Goal: Navigation & Orientation: Find specific page/section

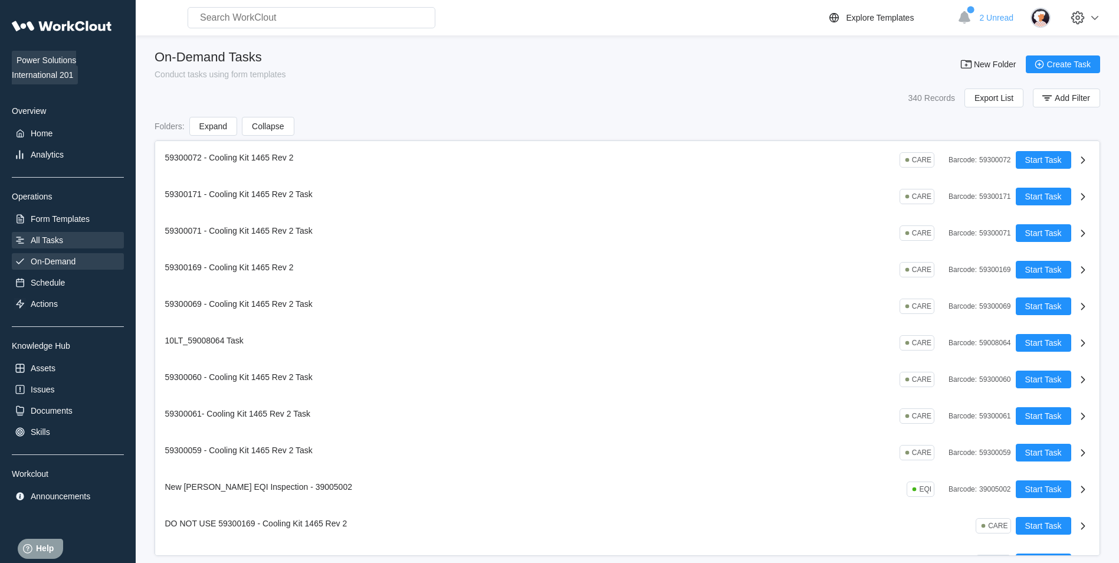
click at [71, 240] on div "All Tasks" at bounding box center [68, 240] width 112 height 17
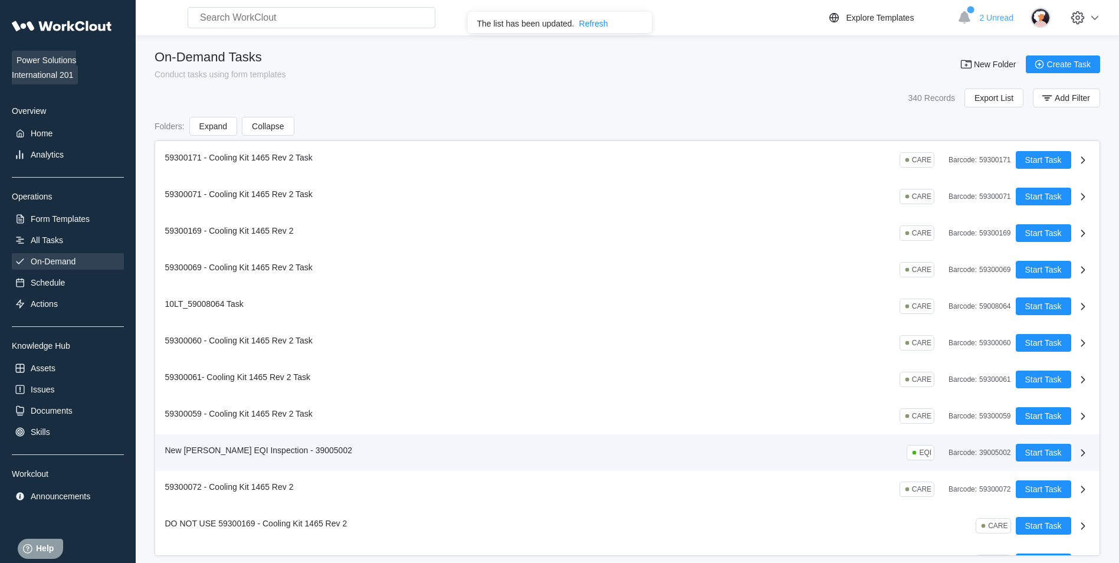
scroll to position [118, 0]
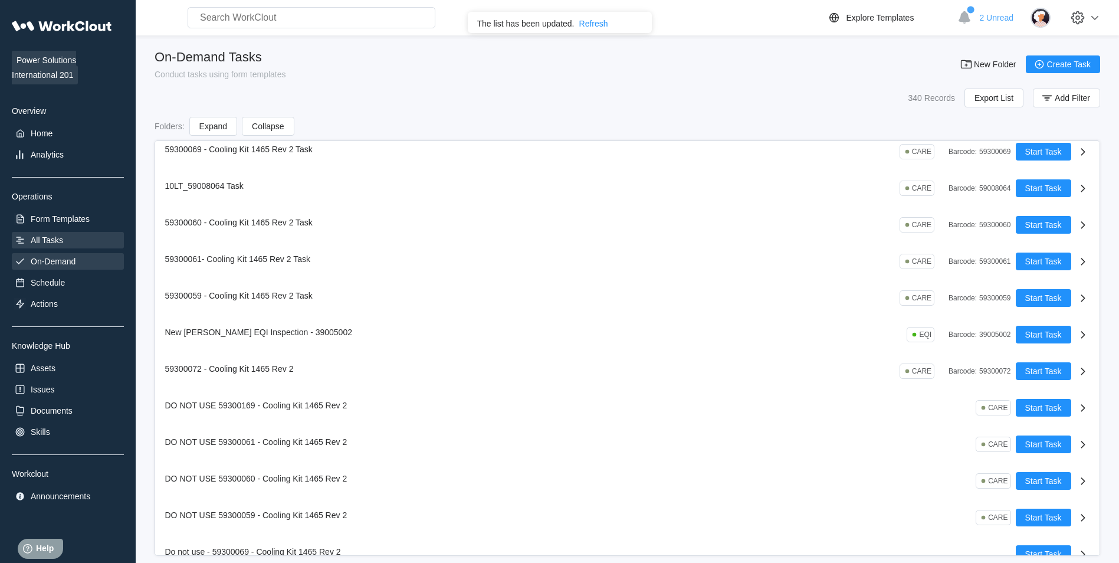
click at [91, 241] on div "All Tasks" at bounding box center [68, 240] width 112 height 17
